Goal: Task Accomplishment & Management: Complete application form

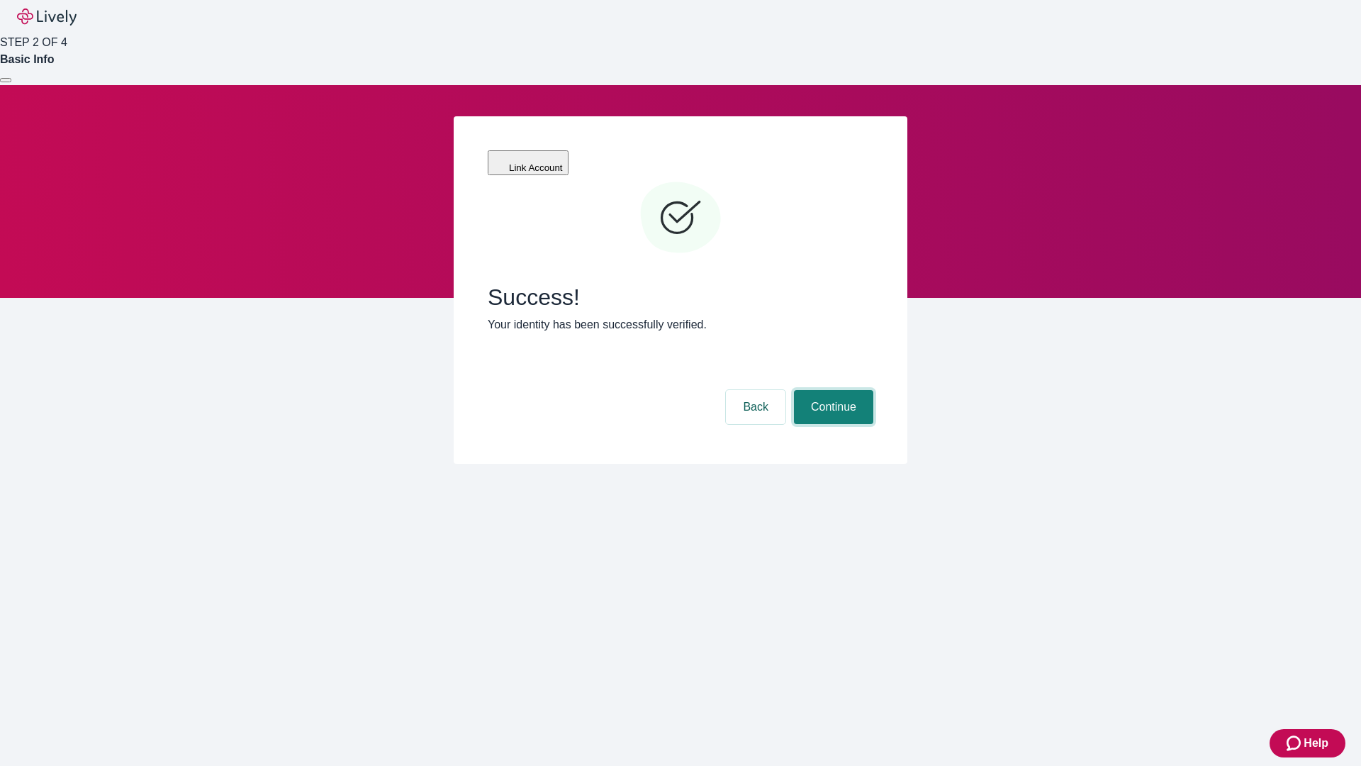
click at [831, 390] on button "Continue" at bounding box center [833, 407] width 79 height 34
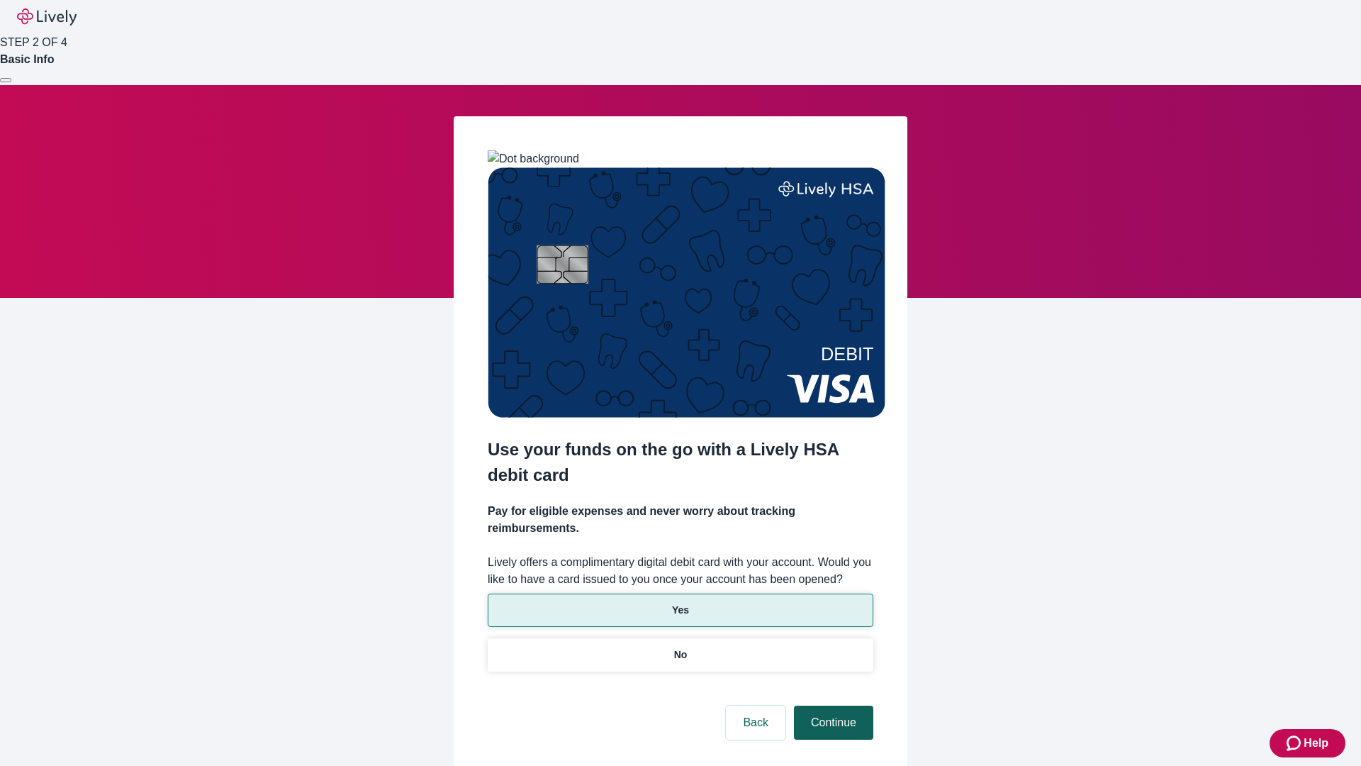
click at [680, 603] on p "Yes" at bounding box center [680, 610] width 17 height 15
click at [831, 705] on button "Continue" at bounding box center [833, 722] width 79 height 34
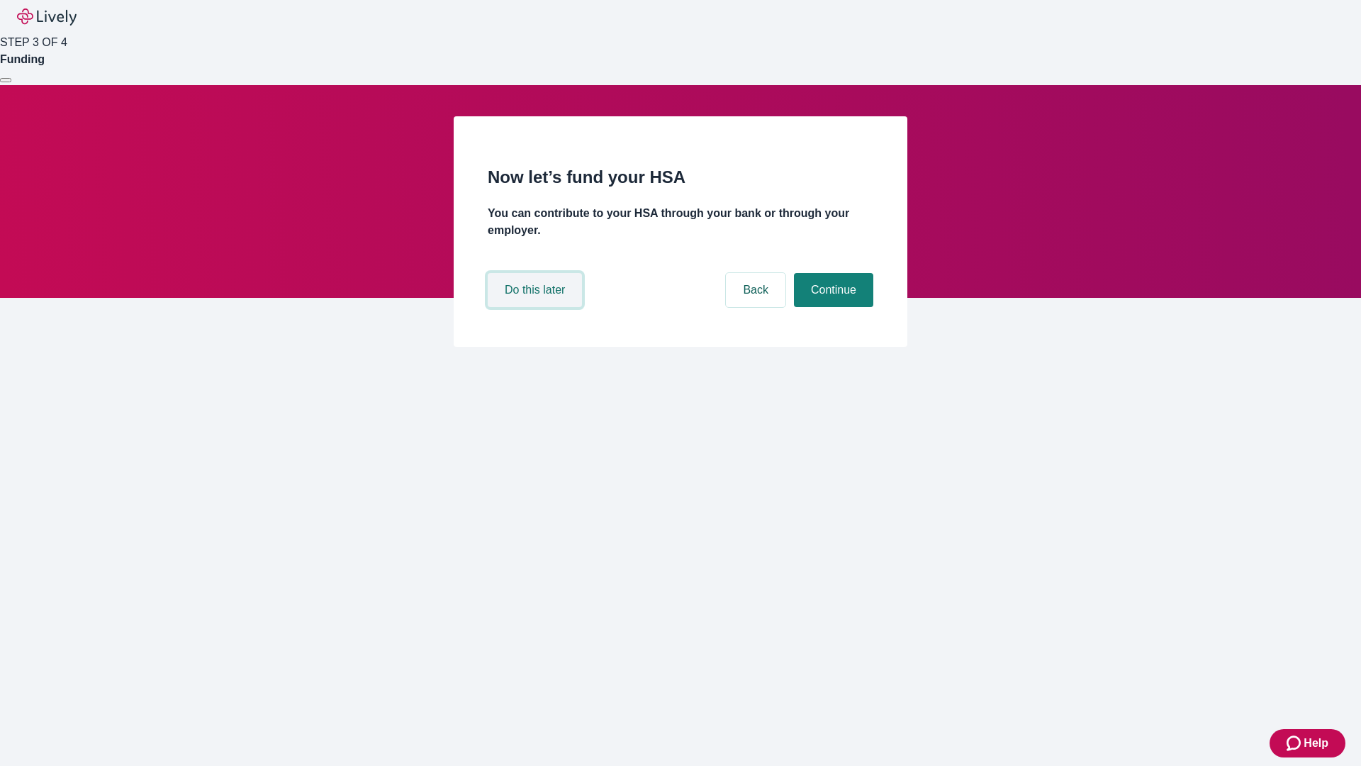
click at [537, 307] on button "Do this later" at bounding box center [535, 290] width 94 height 34
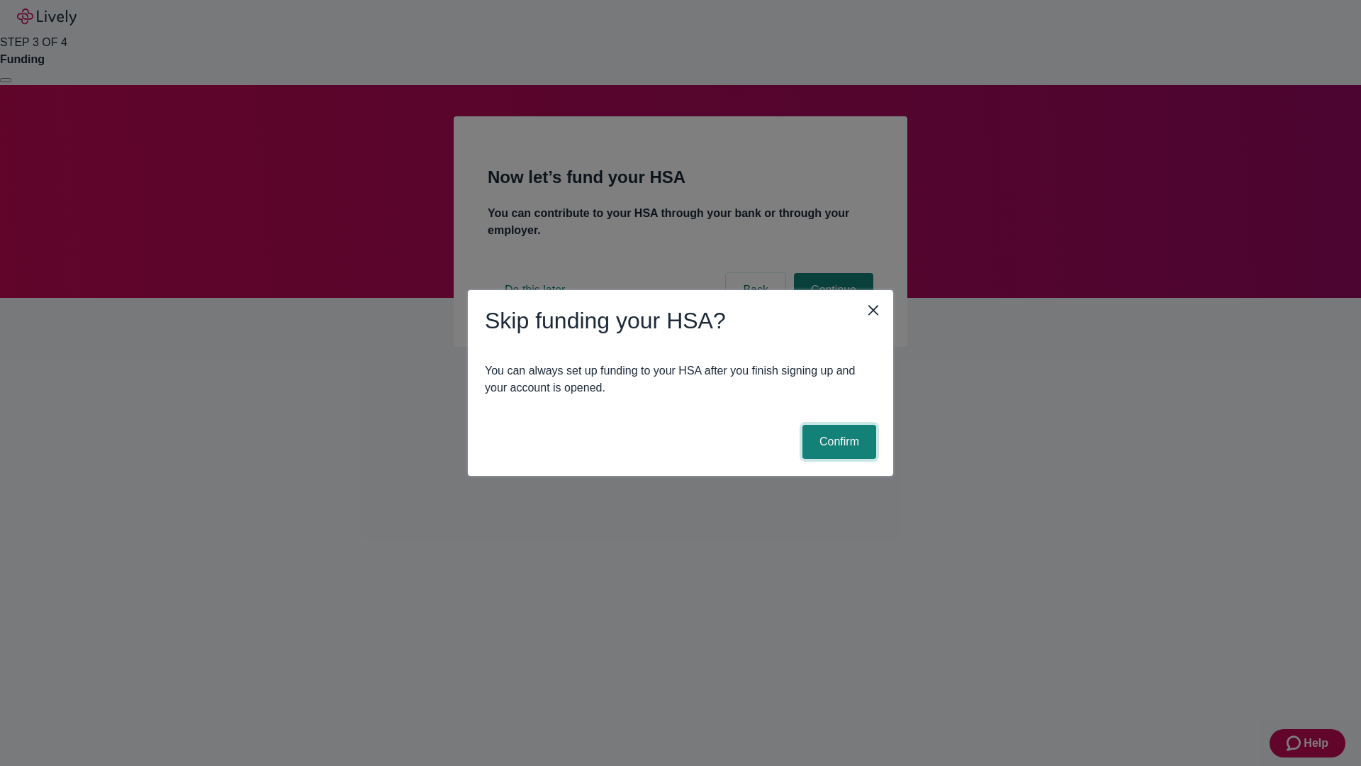
click at [837, 442] on button "Confirm" at bounding box center [839, 442] width 74 height 34
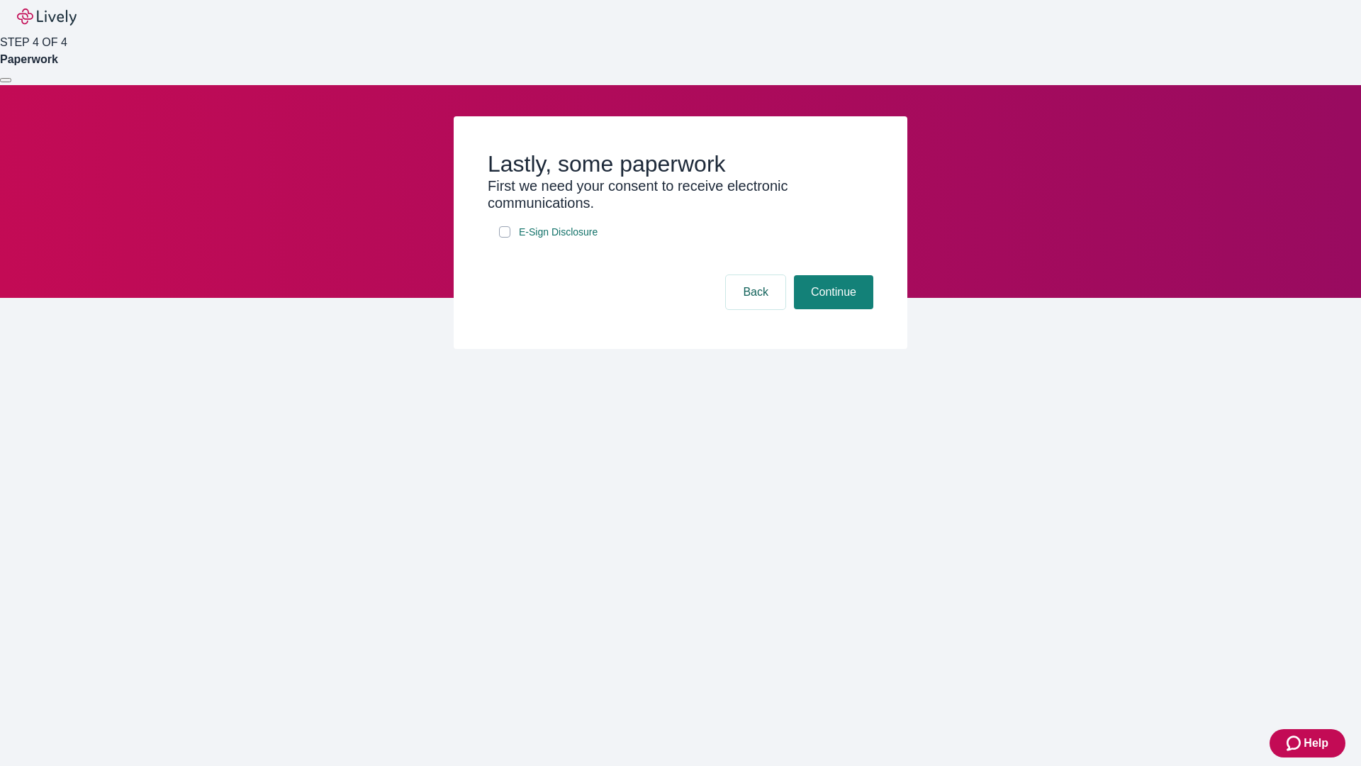
click at [505, 237] on input "E-Sign Disclosure" at bounding box center [504, 231] width 11 height 11
checkbox input "true"
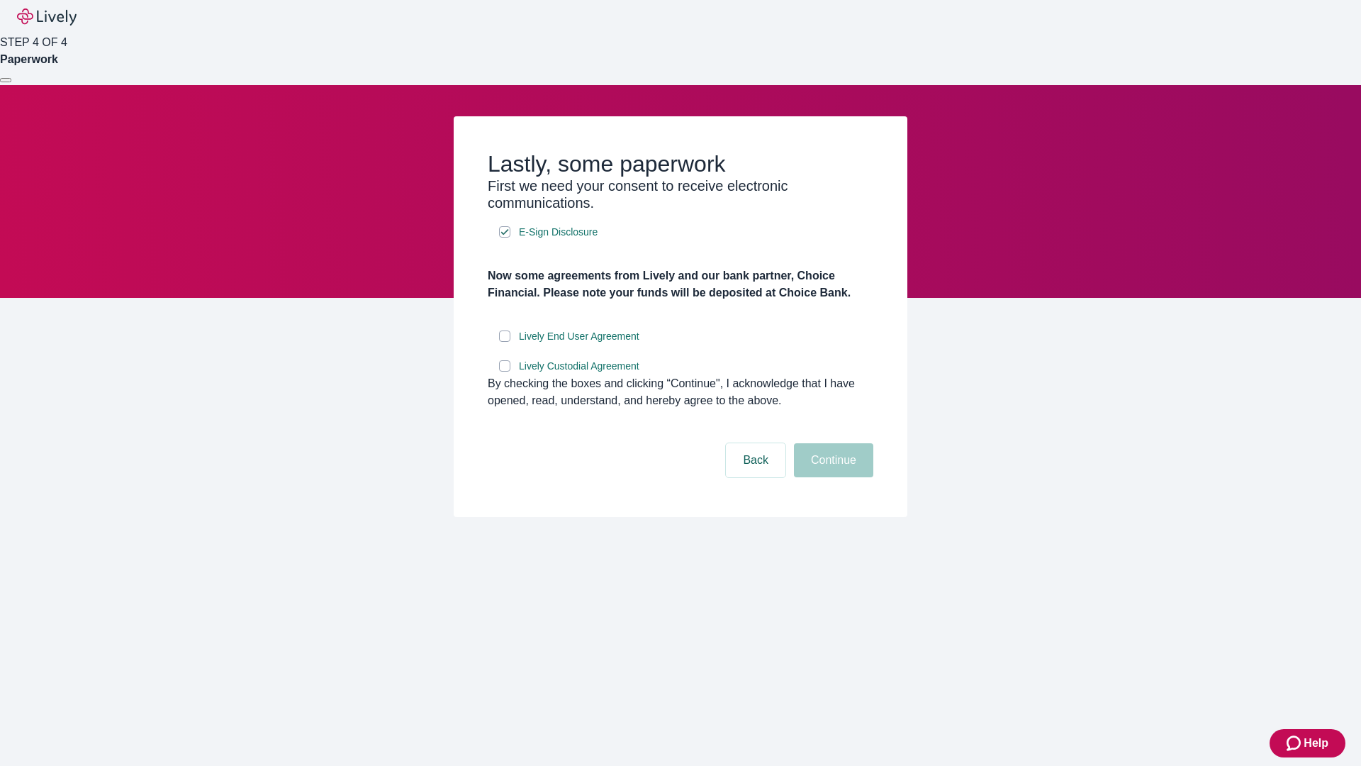
click at [505, 342] on input "Lively End User Agreement" at bounding box center [504, 335] width 11 height 11
checkbox input "true"
click at [505, 371] on input "Lively Custodial Agreement" at bounding box center [504, 365] width 11 height 11
checkbox input "true"
click at [831, 477] on button "Continue" at bounding box center [833, 460] width 79 height 34
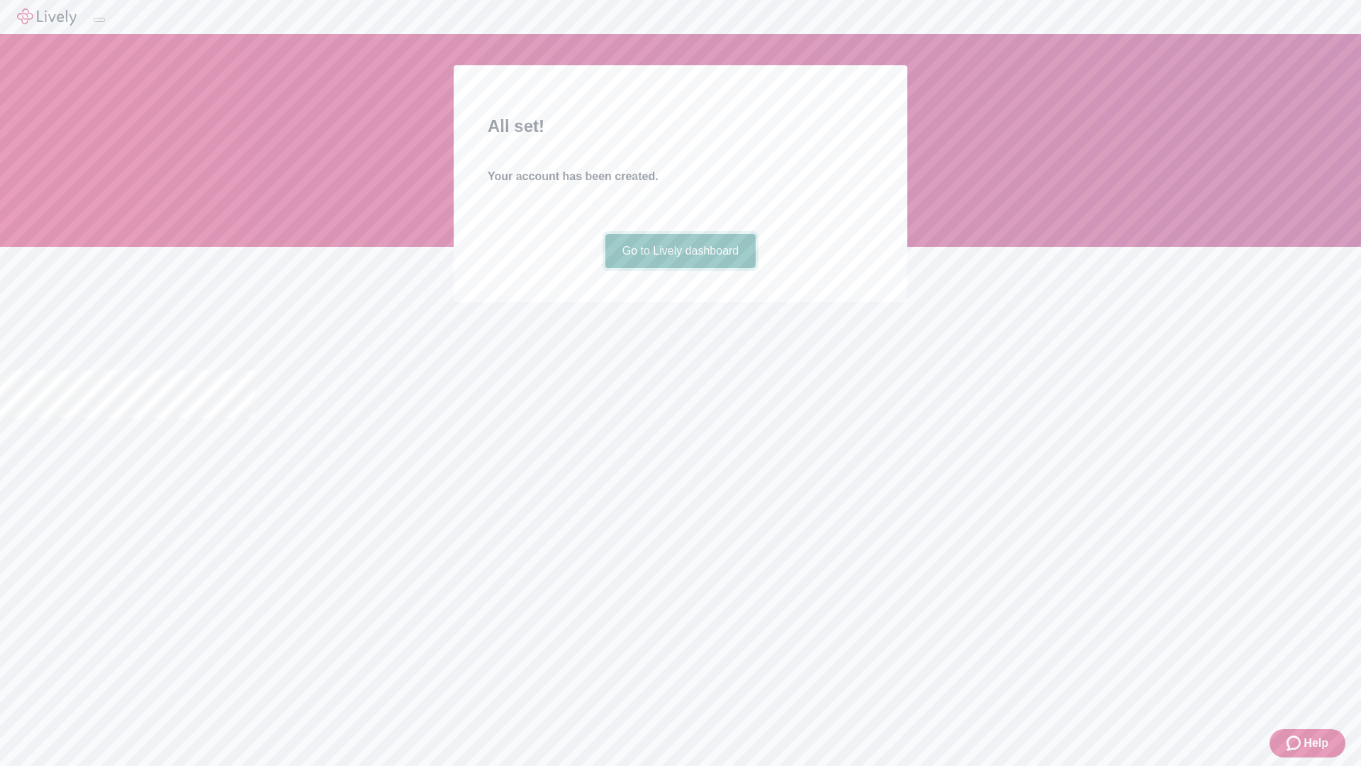
click at [680, 268] on link "Go to Lively dashboard" at bounding box center [680, 251] width 151 height 34
